Goal: Find specific page/section: Find specific page/section

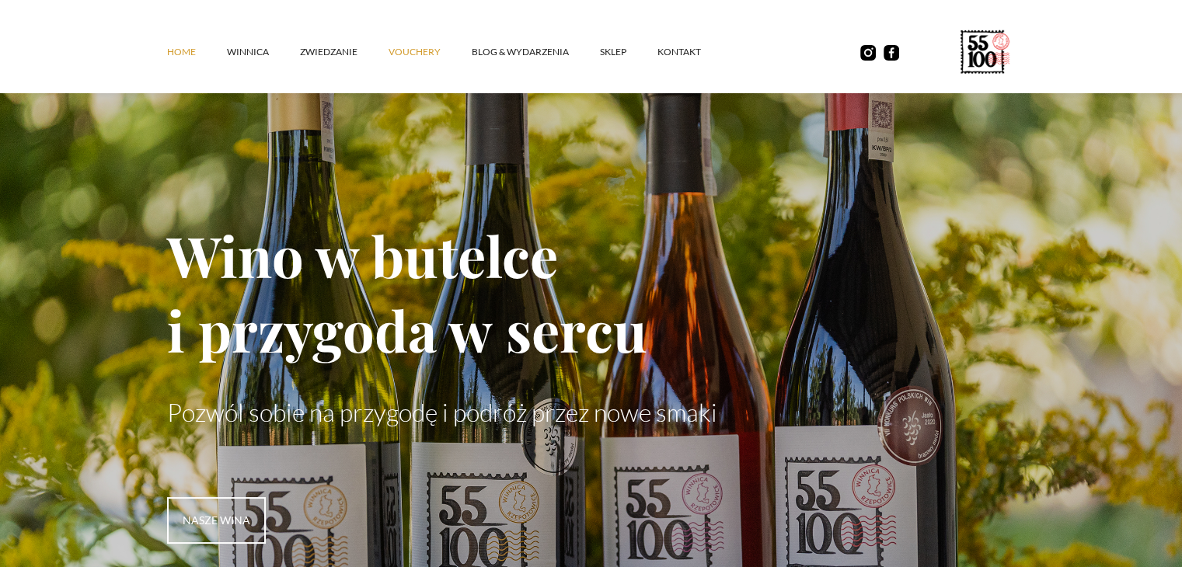
click at [410, 47] on link "vouchery" at bounding box center [430, 52] width 83 height 47
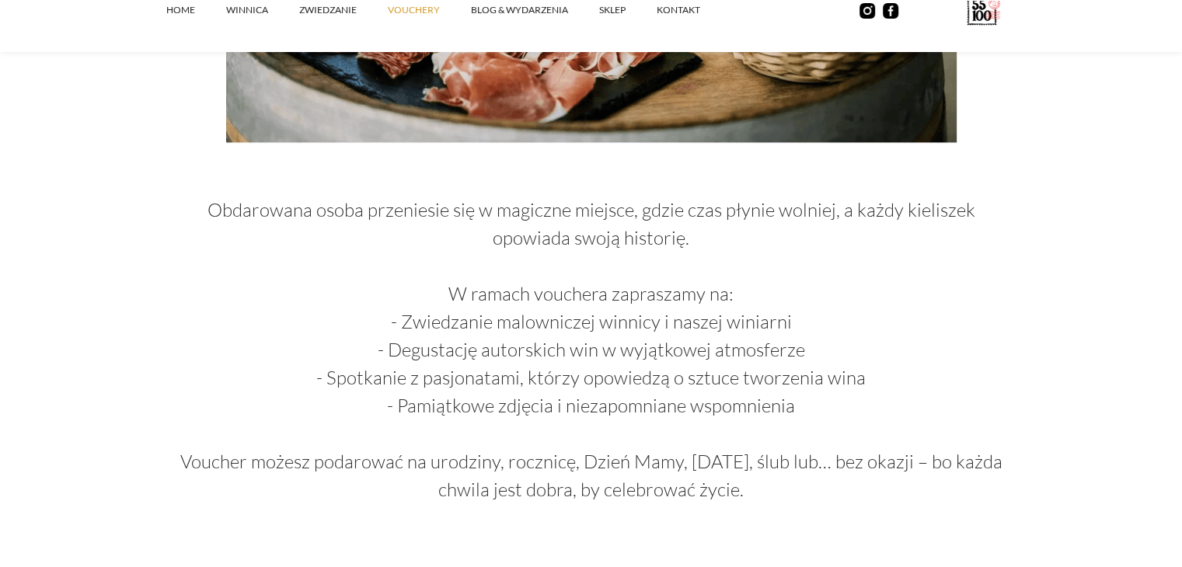
scroll to position [777, 0]
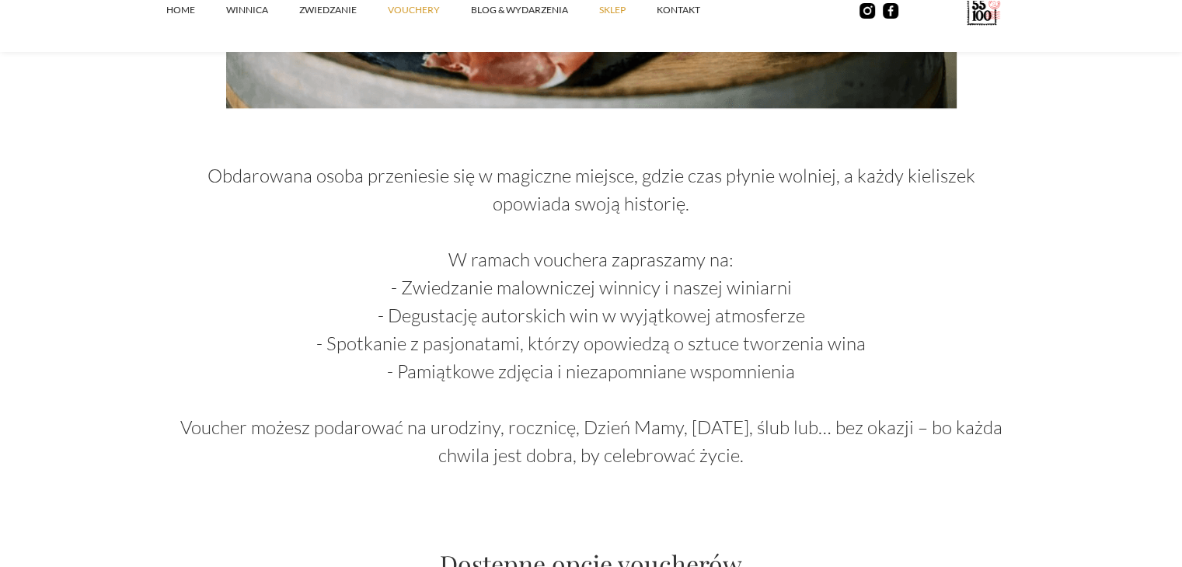
click at [606, 10] on link "SKLEP" at bounding box center [628, 10] width 58 height 47
